Goal: Use online tool/utility: Utilize a website feature to perform a specific function

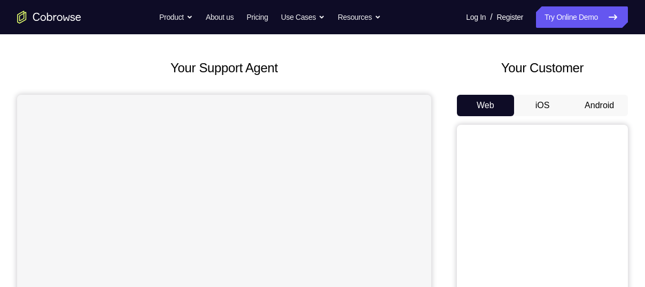
click at [592, 99] on button "Android" at bounding box center [599, 105] width 57 height 21
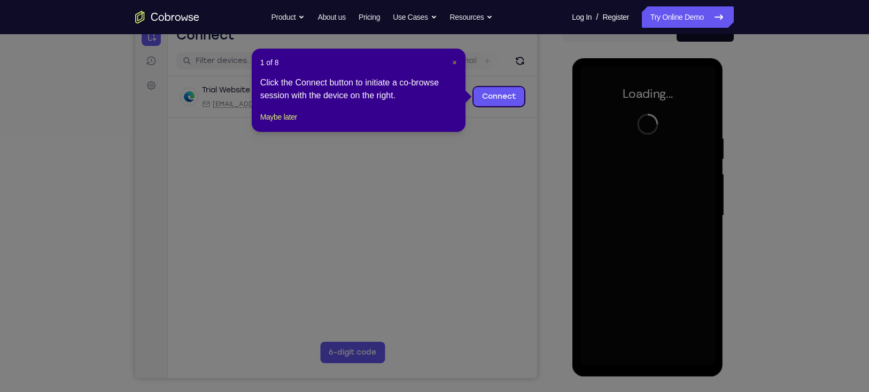
click at [454, 63] on span "×" at bounding box center [454, 62] width 4 height 9
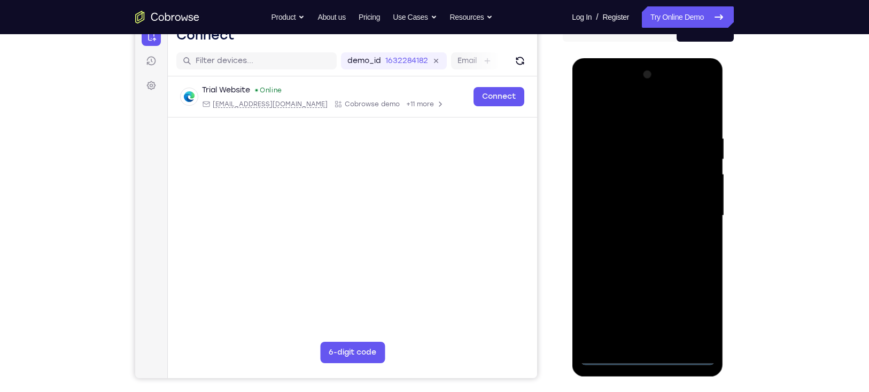
click at [645, 286] on div at bounding box center [647, 215] width 135 height 299
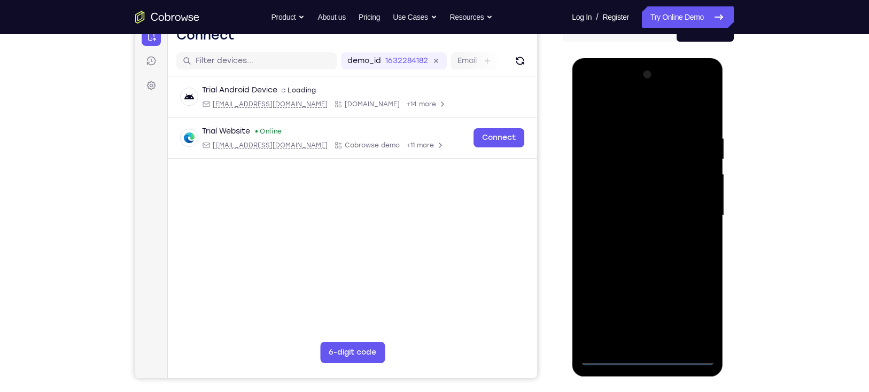
click at [645, 286] on div at bounding box center [647, 215] width 135 height 299
click at [645, 110] on div at bounding box center [647, 215] width 135 height 299
click at [645, 207] on div at bounding box center [647, 215] width 135 height 299
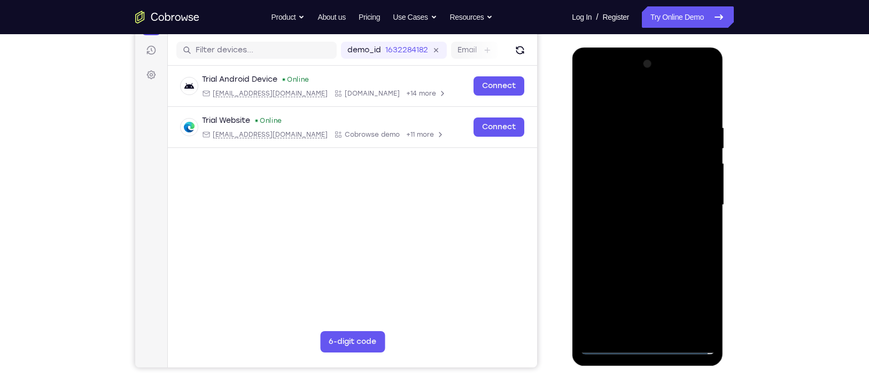
click at [637, 226] on div at bounding box center [647, 205] width 135 height 299
click at [627, 192] on div at bounding box center [647, 205] width 135 height 299
click at [633, 182] on div at bounding box center [647, 205] width 135 height 299
click at [645, 181] on div at bounding box center [647, 205] width 135 height 299
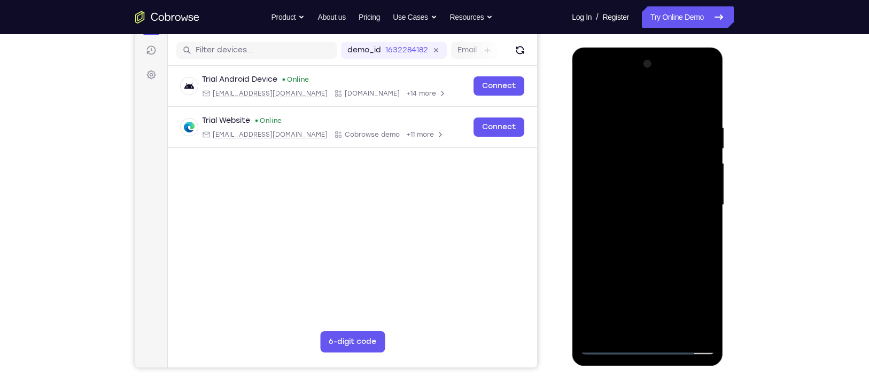
click at [645, 208] on div at bounding box center [647, 205] width 135 height 299
click at [645, 238] on div at bounding box center [647, 205] width 135 height 299
click at [640, 256] on div at bounding box center [647, 205] width 135 height 299
click at [592, 210] on div at bounding box center [647, 205] width 135 height 299
click at [645, 286] on div at bounding box center [647, 205] width 135 height 299
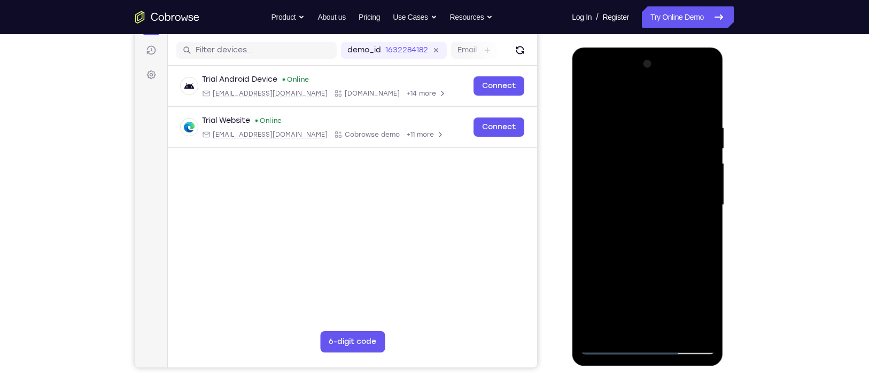
click at [645, 265] on div at bounding box center [647, 205] width 135 height 299
click at [645, 176] on div at bounding box center [647, 205] width 135 height 299
click at [608, 286] on div at bounding box center [647, 205] width 135 height 299
click at [645, 198] on div at bounding box center [647, 205] width 135 height 299
click at [633, 286] on div at bounding box center [647, 205] width 135 height 299
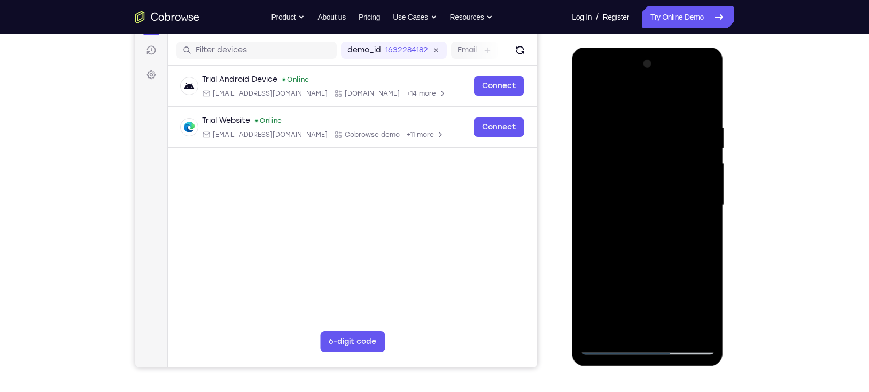
click at [633, 286] on div at bounding box center [647, 205] width 135 height 299
click at [617, 286] on div at bounding box center [647, 205] width 135 height 299
click at [645, 286] on div at bounding box center [647, 205] width 135 height 299
click at [611, 286] on div at bounding box center [647, 205] width 135 height 299
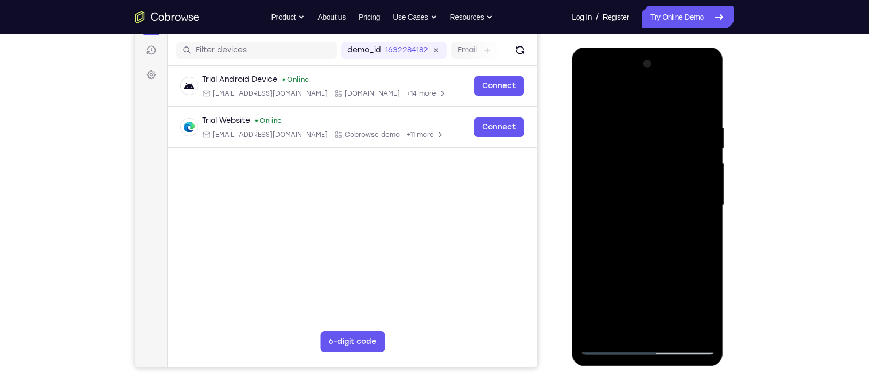
click at [607, 286] on div at bounding box center [647, 205] width 135 height 299
click at [645, 130] on div at bounding box center [647, 205] width 135 height 299
click at [645, 203] on div at bounding box center [647, 205] width 135 height 299
click at [645, 144] on div at bounding box center [647, 205] width 135 height 299
click at [587, 147] on div at bounding box center [647, 205] width 135 height 299
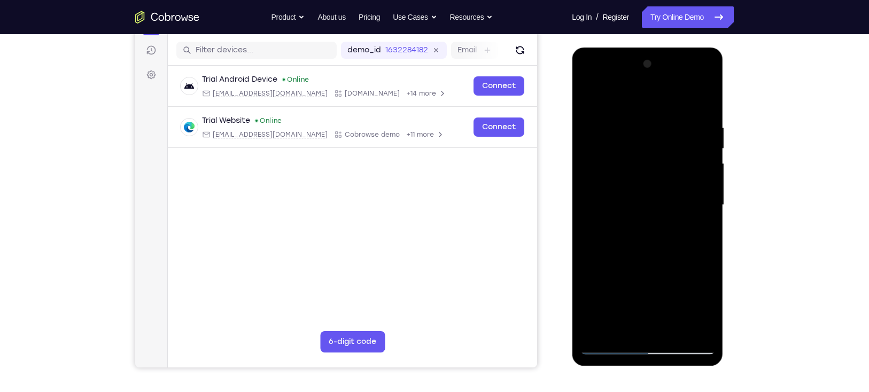
click at [607, 286] on div at bounding box center [647, 205] width 135 height 299
click at [645, 96] on div at bounding box center [647, 205] width 135 height 299
click at [610, 286] on div at bounding box center [647, 205] width 135 height 299
click at [645, 286] on div at bounding box center [647, 205] width 135 height 299
click at [588, 286] on div at bounding box center [647, 205] width 135 height 299
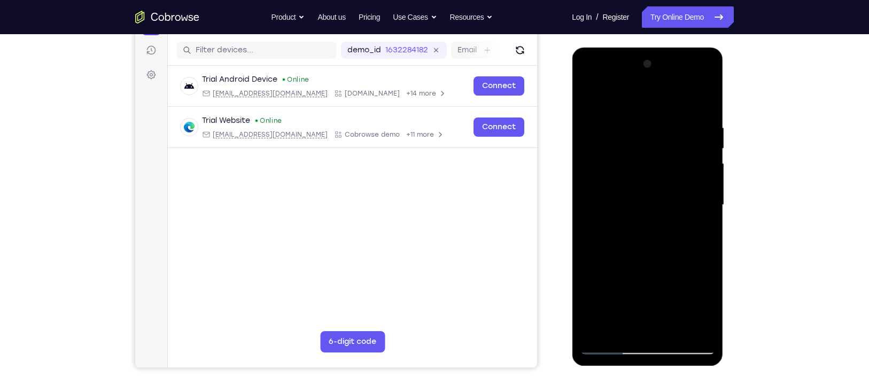
drag, startPoint x: 643, startPoint y: 298, endPoint x: 635, endPoint y: 151, distance: 147.3
click at [635, 151] on div at bounding box center [647, 205] width 135 height 299
click at [633, 117] on div at bounding box center [647, 205] width 135 height 299
click at [645, 286] on div at bounding box center [647, 205] width 135 height 299
click at [645, 200] on div at bounding box center [647, 205] width 135 height 299
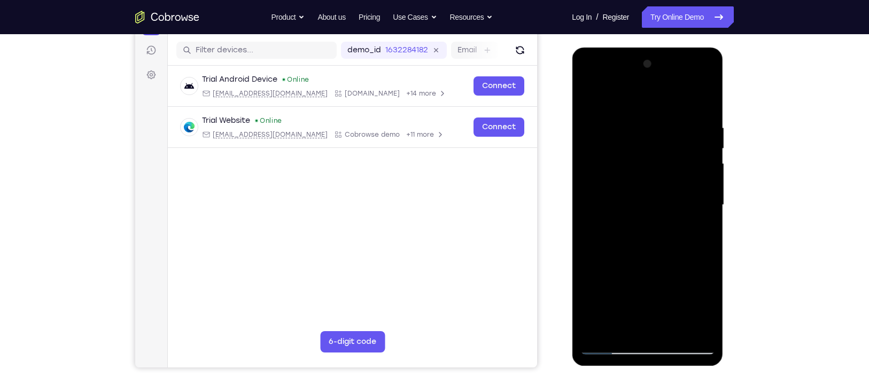
click at [645, 286] on div at bounding box center [647, 205] width 135 height 299
click at [645, 225] on div at bounding box center [647, 205] width 135 height 299
click at [645, 286] on div at bounding box center [647, 205] width 135 height 299
click at [645, 206] on div at bounding box center [647, 205] width 135 height 299
click at [645, 218] on div at bounding box center [647, 205] width 135 height 299
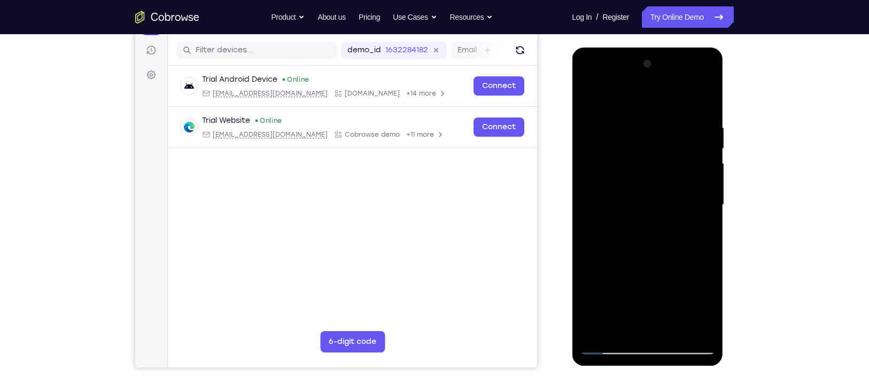
click at [645, 218] on div at bounding box center [647, 205] width 135 height 299
click at [645, 219] on div at bounding box center [647, 205] width 135 height 299
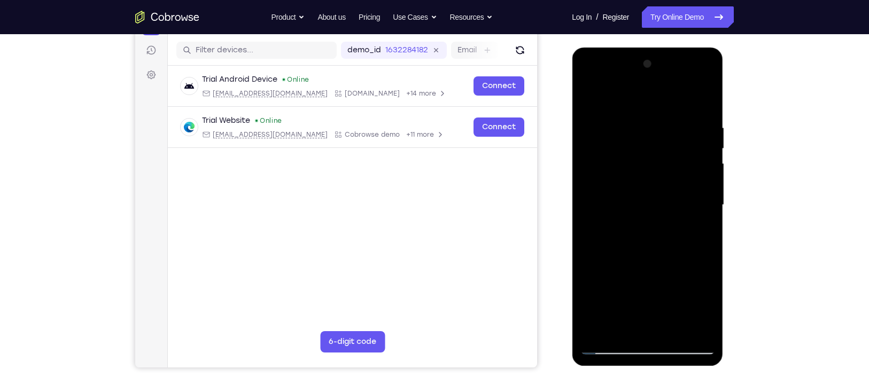
click at [645, 217] on div at bounding box center [647, 205] width 135 height 299
click at [645, 215] on div at bounding box center [647, 205] width 135 height 299
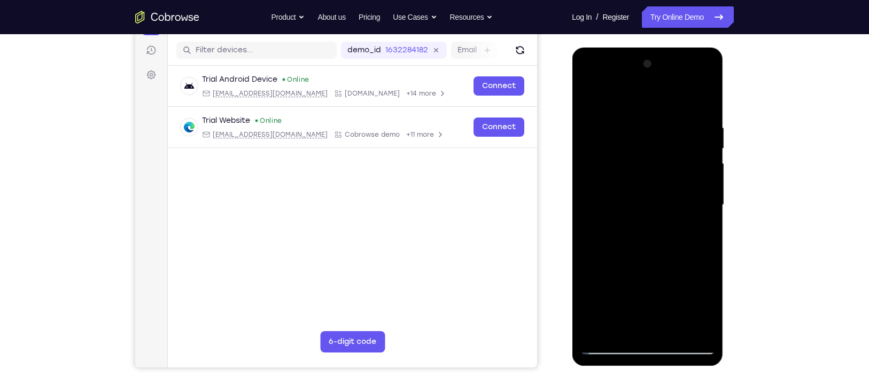
click at [645, 215] on div at bounding box center [647, 205] width 135 height 299
click at [645, 226] on div at bounding box center [647, 205] width 135 height 299
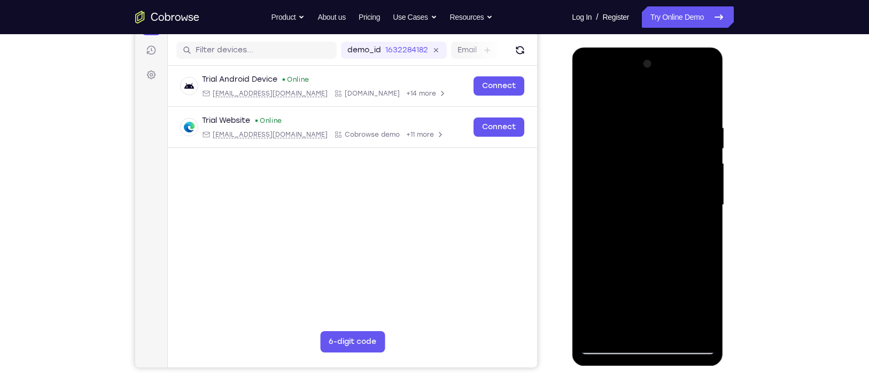
click at [645, 226] on div at bounding box center [647, 205] width 135 height 299
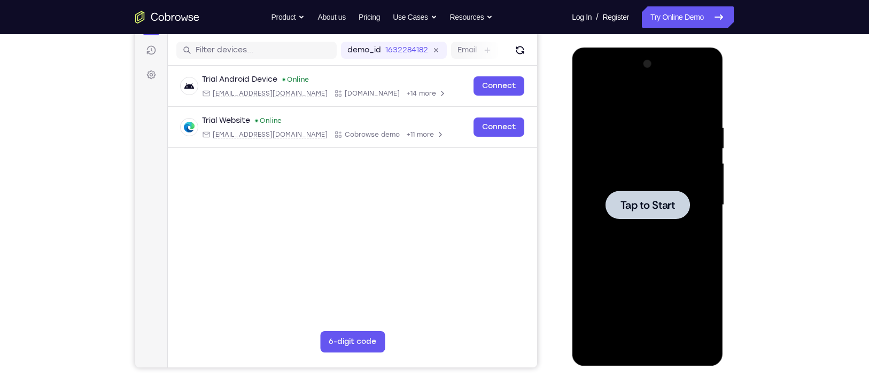
click at [632, 202] on span "Tap to Start" at bounding box center [647, 205] width 55 height 11
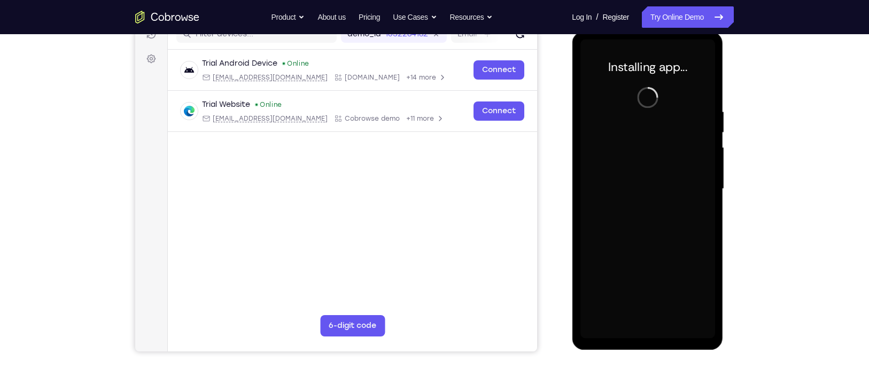
scroll to position [145, 0]
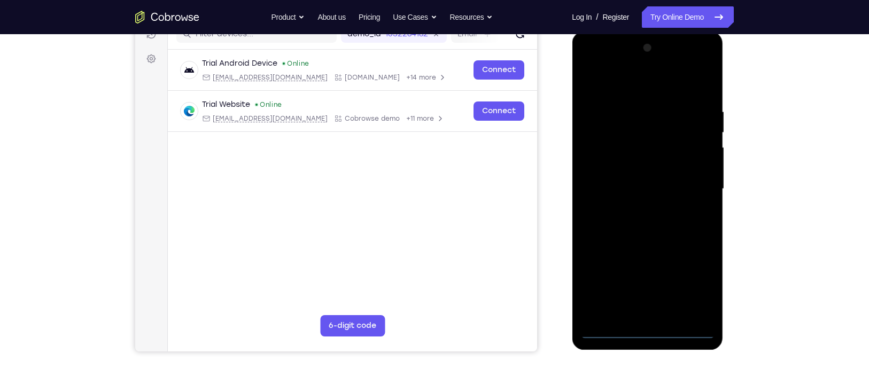
click at [645, 286] on div at bounding box center [647, 189] width 135 height 299
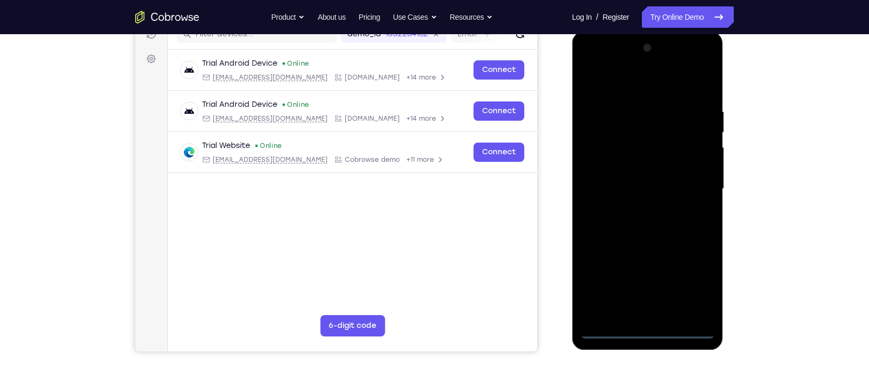
click at [645, 286] on div at bounding box center [647, 189] width 135 height 299
click at [641, 81] on div at bounding box center [647, 189] width 135 height 299
click at [603, 153] on div at bounding box center [647, 189] width 135 height 299
click at [635, 175] on div at bounding box center [647, 189] width 135 height 299
click at [639, 167] on div at bounding box center [647, 189] width 135 height 299
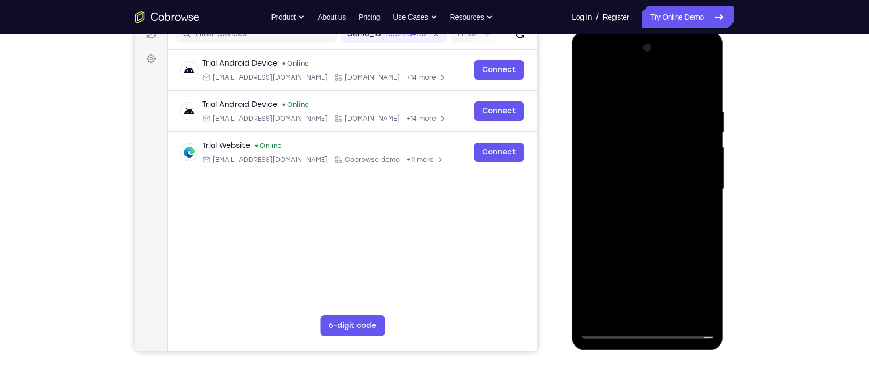
click at [639, 199] on div at bounding box center [647, 189] width 135 height 299
click at [645, 248] on div at bounding box center [647, 189] width 135 height 299
click at [645, 144] on div at bounding box center [647, 189] width 135 height 299
click at [645, 138] on div at bounding box center [647, 189] width 135 height 299
click at [645, 286] on div at bounding box center [647, 189] width 135 height 299
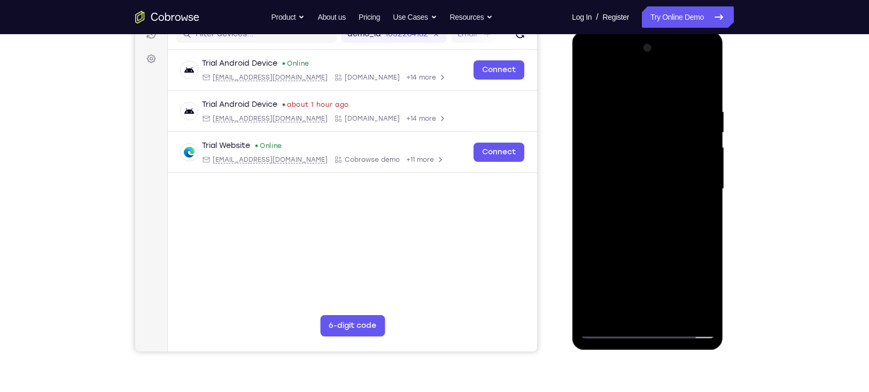
click at [642, 168] on div at bounding box center [647, 189] width 135 height 299
click at [645, 206] on div at bounding box center [647, 189] width 135 height 299
click at [602, 231] on div at bounding box center [647, 189] width 135 height 299
click at [645, 97] on div at bounding box center [647, 189] width 135 height 299
click at [588, 145] on div at bounding box center [647, 189] width 135 height 299
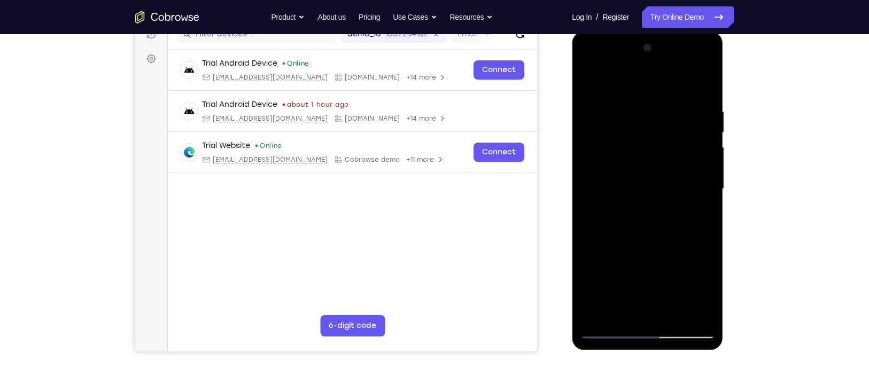
click at [606, 116] on div at bounding box center [647, 189] width 135 height 299
click at [645, 138] on div at bounding box center [647, 189] width 135 height 299
click at [604, 163] on div at bounding box center [647, 189] width 135 height 299
click at [616, 286] on div at bounding box center [647, 189] width 135 height 299
drag, startPoint x: 656, startPoint y: 102, endPoint x: 652, endPoint y: 287, distance: 185.0
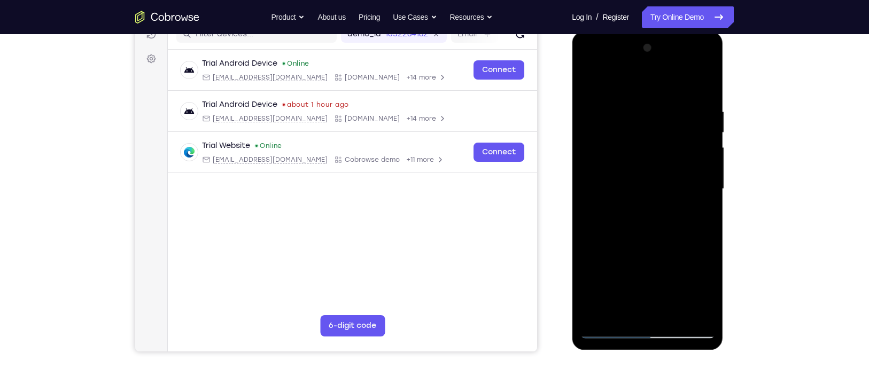
click at [645, 286] on div at bounding box center [647, 189] width 135 height 299
drag, startPoint x: 650, startPoint y: 152, endPoint x: 653, endPoint y: 244, distance: 91.5
click at [645, 244] on div at bounding box center [647, 189] width 135 height 299
drag, startPoint x: 653, startPoint y: 121, endPoint x: 653, endPoint y: 215, distance: 93.6
click at [645, 215] on div at bounding box center [647, 189] width 135 height 299
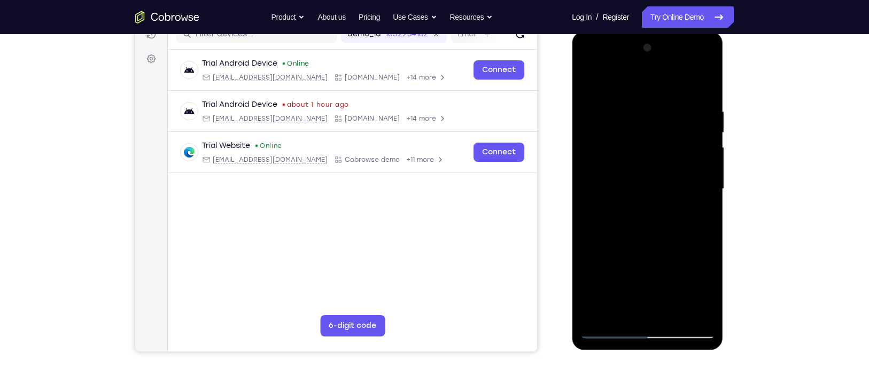
click at [607, 134] on div at bounding box center [647, 189] width 135 height 299
click at [645, 286] on div at bounding box center [647, 189] width 135 height 299
click at [612, 286] on div at bounding box center [647, 189] width 135 height 299
click at [613, 286] on div at bounding box center [647, 189] width 135 height 299
click at [644, 260] on div at bounding box center [647, 189] width 135 height 299
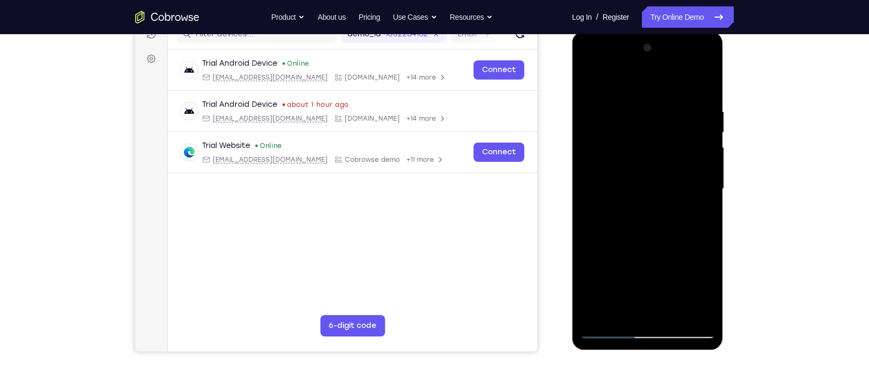
click at [645, 219] on div at bounding box center [647, 189] width 135 height 299
click at [645, 97] on div at bounding box center [647, 189] width 135 height 299
click at [588, 81] on div at bounding box center [647, 189] width 135 height 299
click at [596, 181] on div at bounding box center [647, 189] width 135 height 299
click at [588, 81] on div at bounding box center [647, 189] width 135 height 299
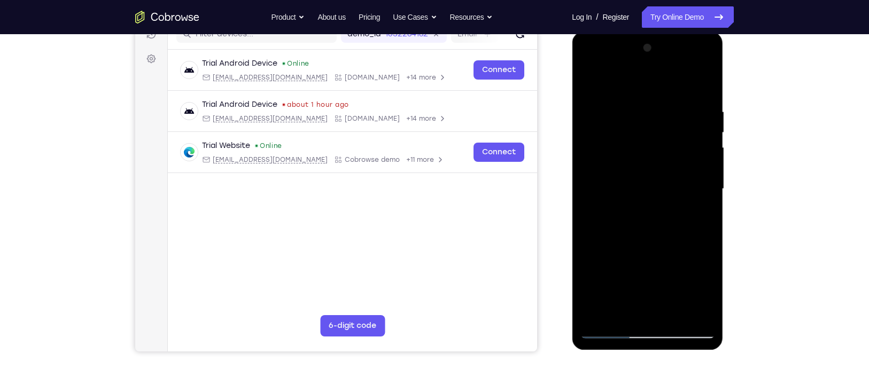
click at [645, 169] on div at bounding box center [647, 189] width 135 height 299
click at [585, 78] on div at bounding box center [647, 189] width 135 height 299
click at [582, 79] on div at bounding box center [647, 189] width 135 height 299
click at [590, 91] on div at bounding box center [647, 189] width 135 height 299
click at [588, 82] on div at bounding box center [647, 189] width 135 height 299
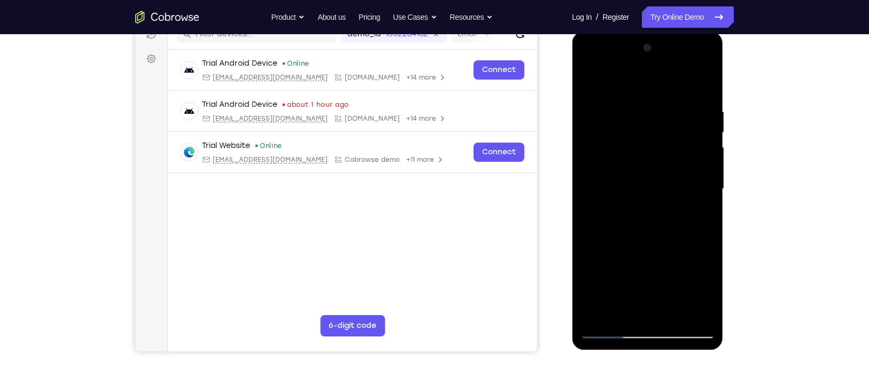
click at [645, 112] on div at bounding box center [647, 189] width 135 height 299
click at [588, 78] on div at bounding box center [647, 189] width 135 height 299
click at [606, 279] on div at bounding box center [647, 189] width 135 height 299
click at [587, 78] on div at bounding box center [647, 189] width 135 height 299
click at [606, 286] on div at bounding box center [647, 189] width 135 height 299
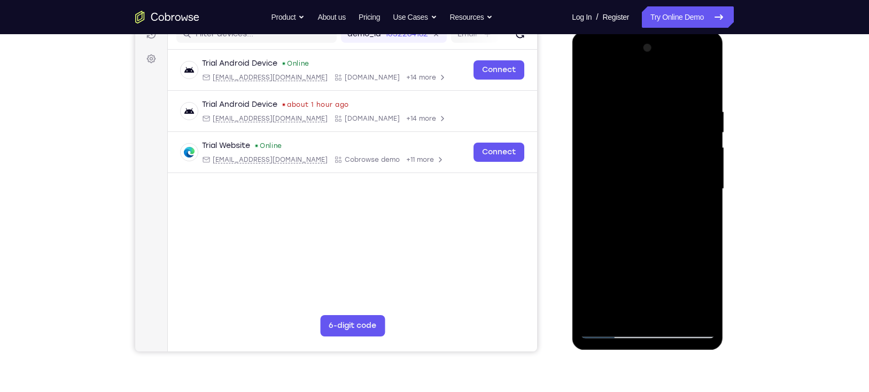
click at [606, 286] on div at bounding box center [647, 189] width 135 height 299
click at [588, 144] on div at bounding box center [647, 189] width 135 height 299
click at [616, 196] on div at bounding box center [647, 189] width 135 height 299
click at [606, 286] on div at bounding box center [647, 189] width 135 height 299
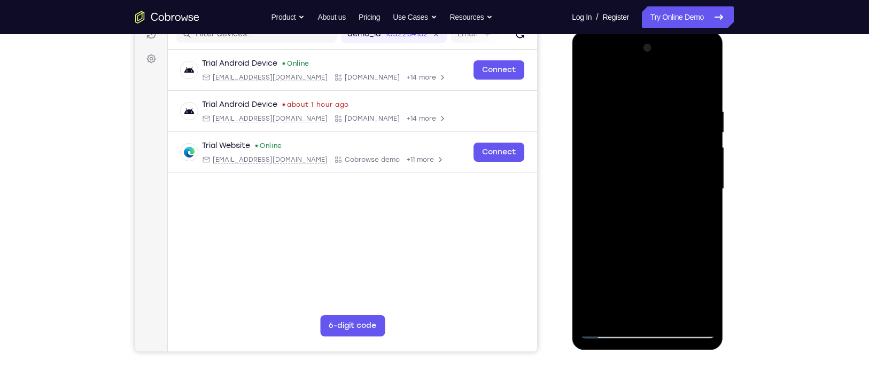
click at [608, 286] on div at bounding box center [647, 189] width 135 height 299
click at [645, 81] on div at bounding box center [647, 189] width 135 height 299
click at [588, 82] on div at bounding box center [647, 189] width 135 height 299
click at [614, 95] on div at bounding box center [647, 189] width 135 height 299
click at [612, 79] on div at bounding box center [647, 189] width 135 height 299
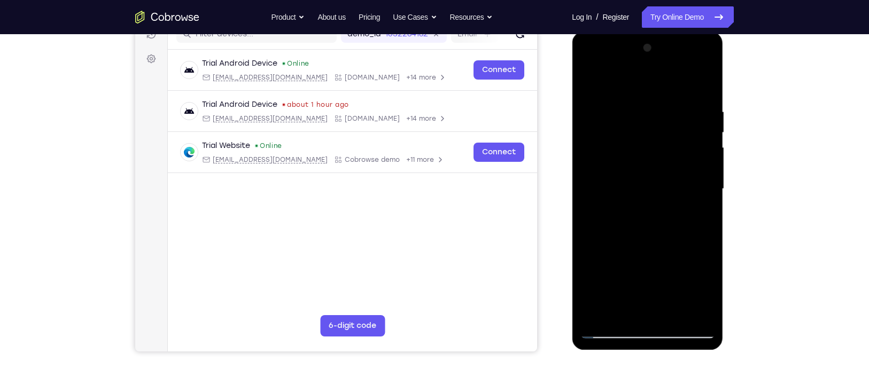
click at [596, 85] on div at bounding box center [647, 189] width 135 height 299
drag, startPoint x: 637, startPoint y: 107, endPoint x: 650, endPoint y: 192, distance: 86.6
click at [645, 192] on div at bounding box center [647, 189] width 135 height 299
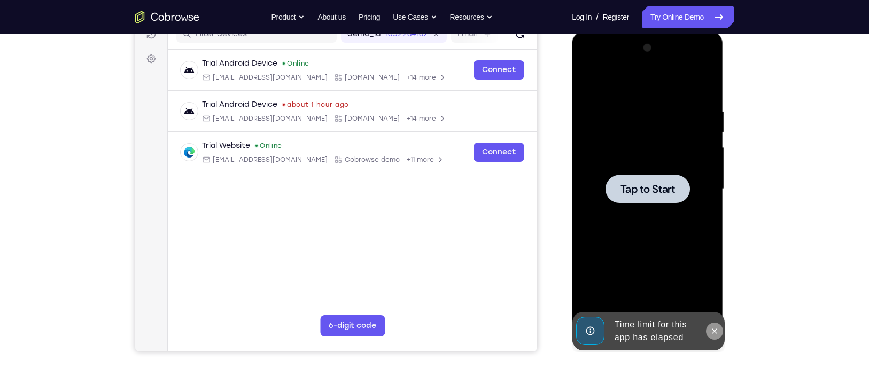
click at [645, 286] on icon at bounding box center [714, 331] width 9 height 9
